Goal: Find specific page/section: Find specific page/section

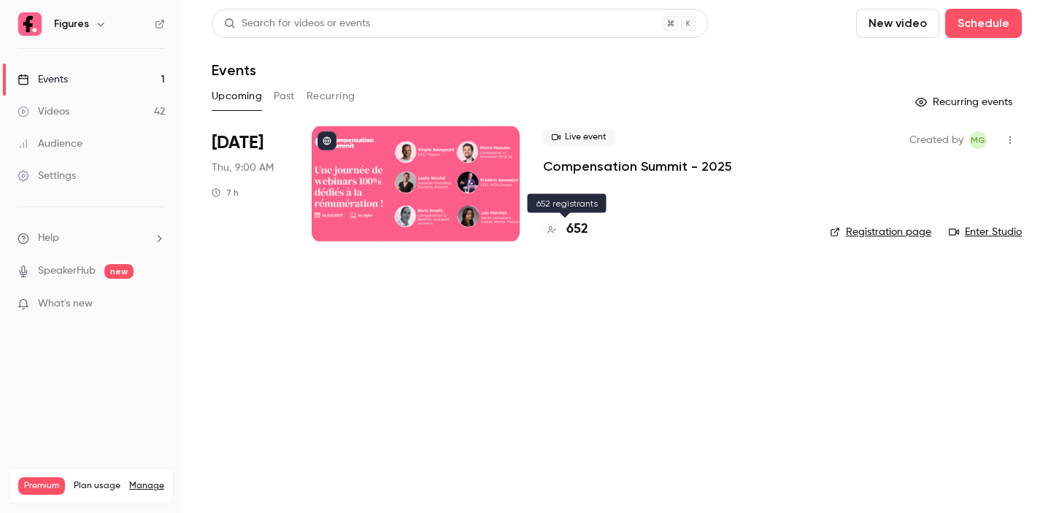
click at [578, 229] on h4 "652" at bounding box center [578, 230] width 22 height 20
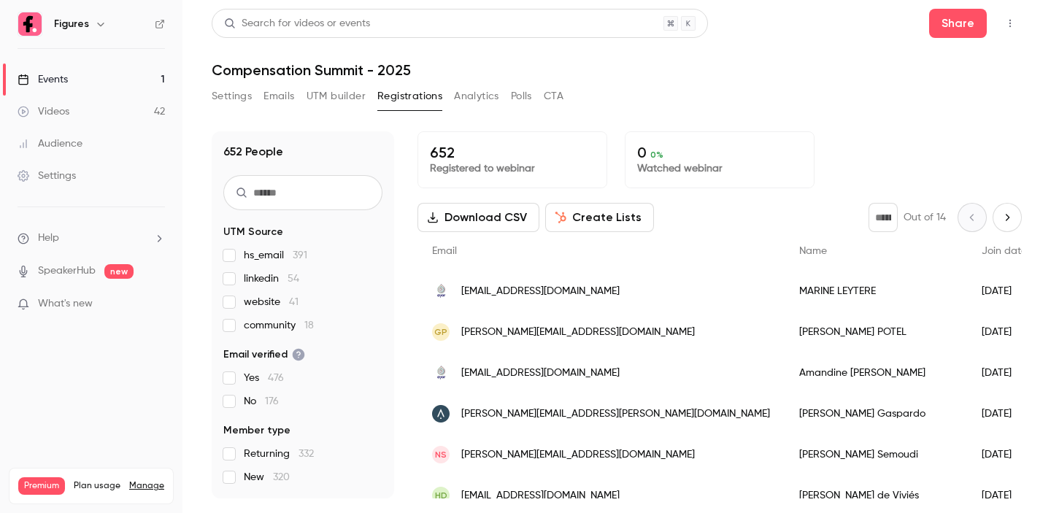
click at [60, 82] on div "Events" at bounding box center [43, 79] width 50 height 15
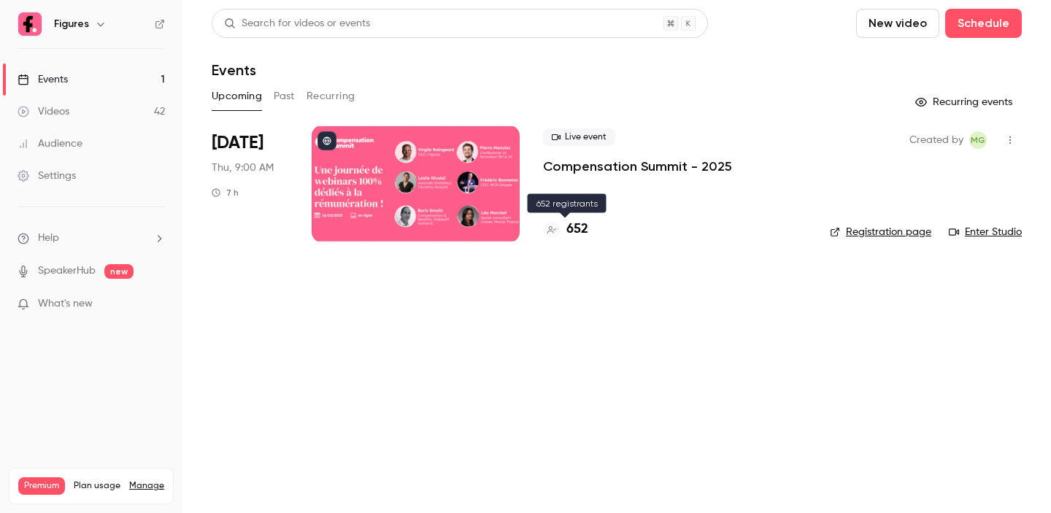
click at [573, 231] on h4 "652" at bounding box center [578, 230] width 22 height 20
